Goal: Task Accomplishment & Management: Manage account settings

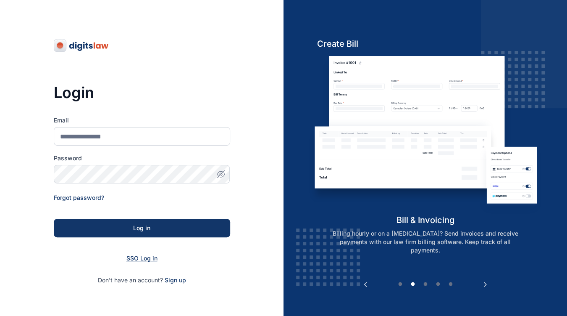
click at [150, 256] on span "SSO Log in" at bounding box center [142, 257] width 31 height 7
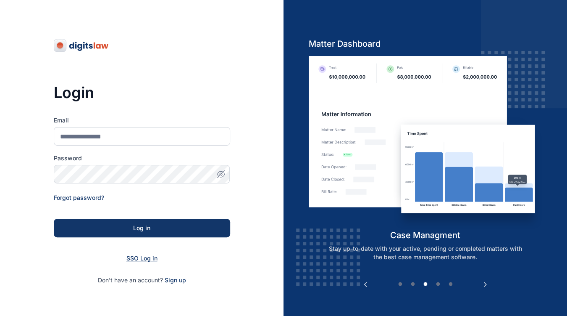
click at [134, 256] on span "SSO Log in" at bounding box center [142, 257] width 31 height 7
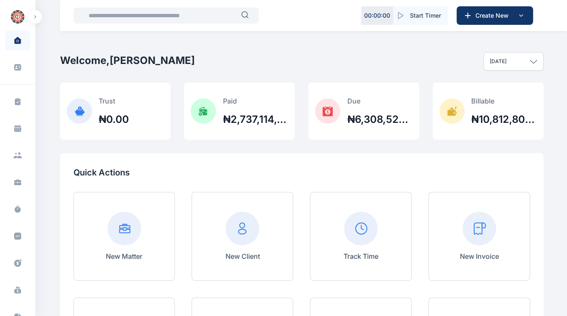
click at [22, 292] on span at bounding box center [18, 289] width 22 height 18
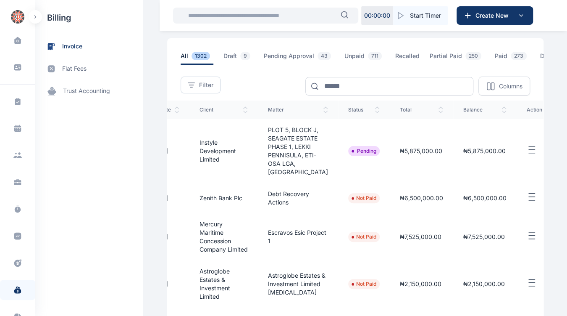
scroll to position [37, 0]
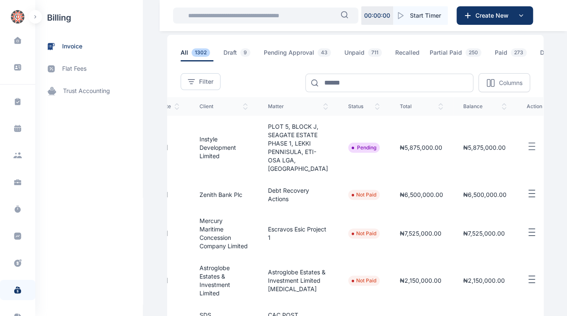
click at [527, 149] on button "button" at bounding box center [539, 146] width 24 height 11
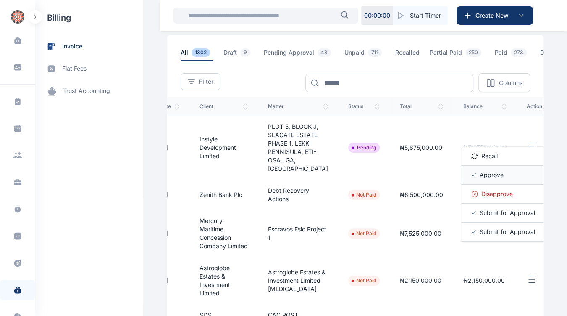
click at [482, 179] on span "Approve" at bounding box center [492, 175] width 24 height 8
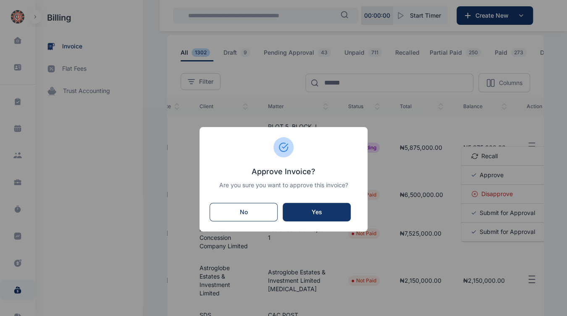
click at [324, 213] on div "Yes" at bounding box center [316, 212] width 51 height 8
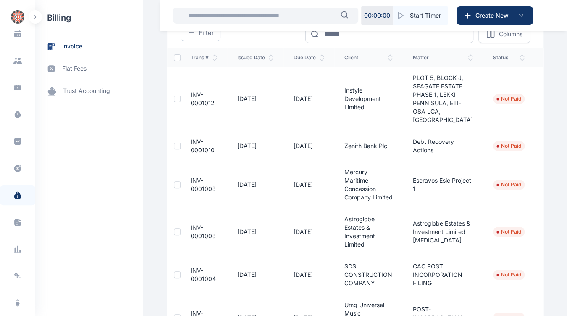
scroll to position [142, 0]
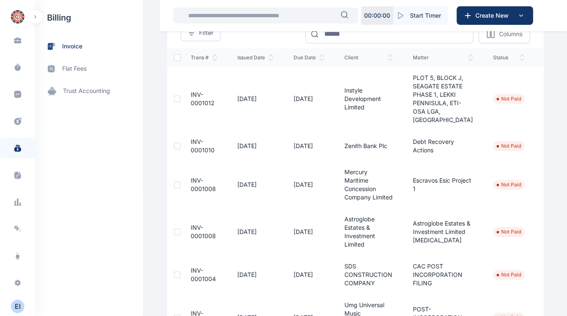
click at [17, 306] on div "E I" at bounding box center [17, 306] width 13 height 10
click at [70, 310] on div "Log out" at bounding box center [69, 306] width 63 height 18
